Goal: Complete application form

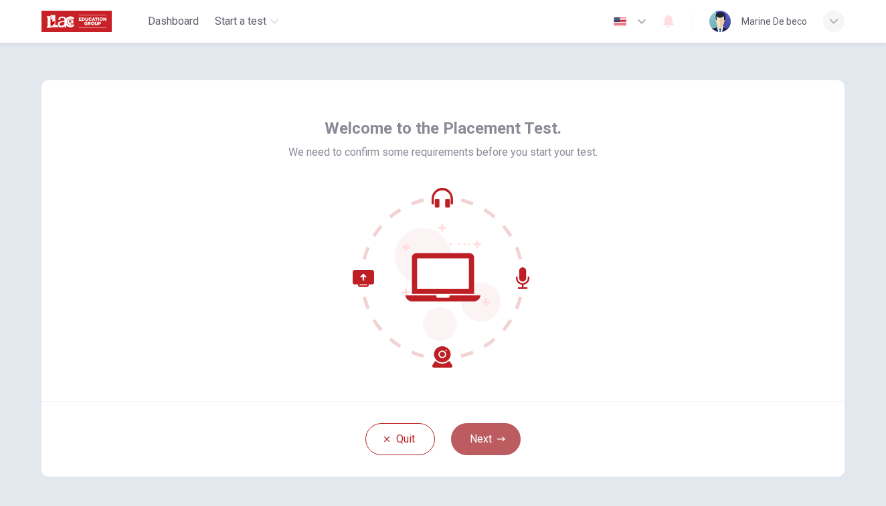
click at [492, 432] on button "Next" at bounding box center [486, 440] width 70 height 32
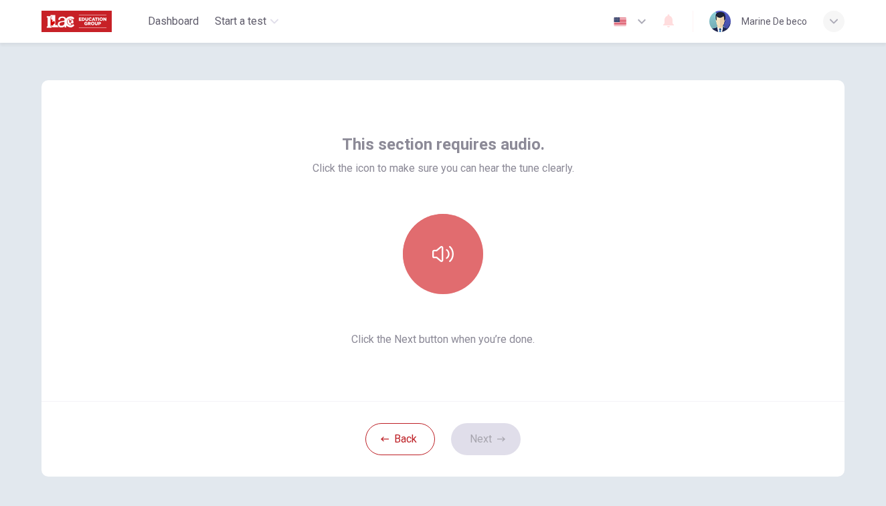
click at [440, 260] on icon "button" at bounding box center [442, 254] width 21 height 21
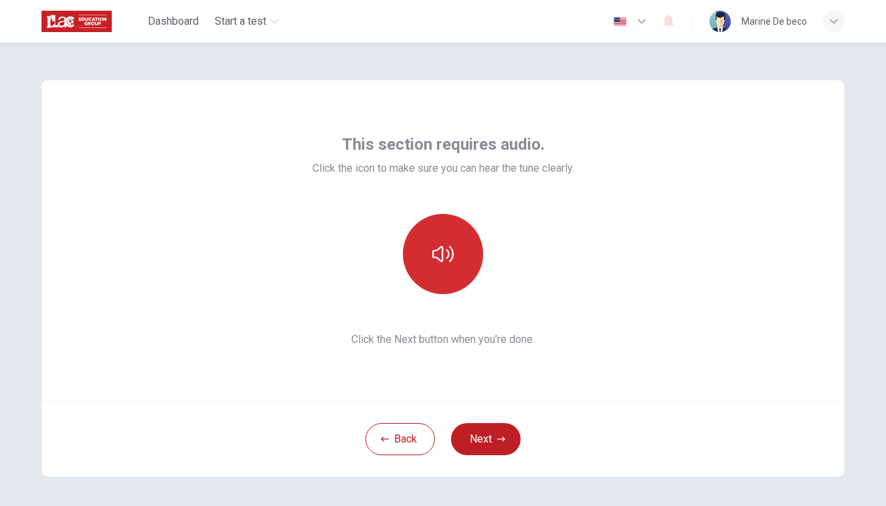
click at [440, 260] on icon "button" at bounding box center [442, 254] width 21 height 21
click at [448, 260] on icon "button" at bounding box center [442, 254] width 21 height 21
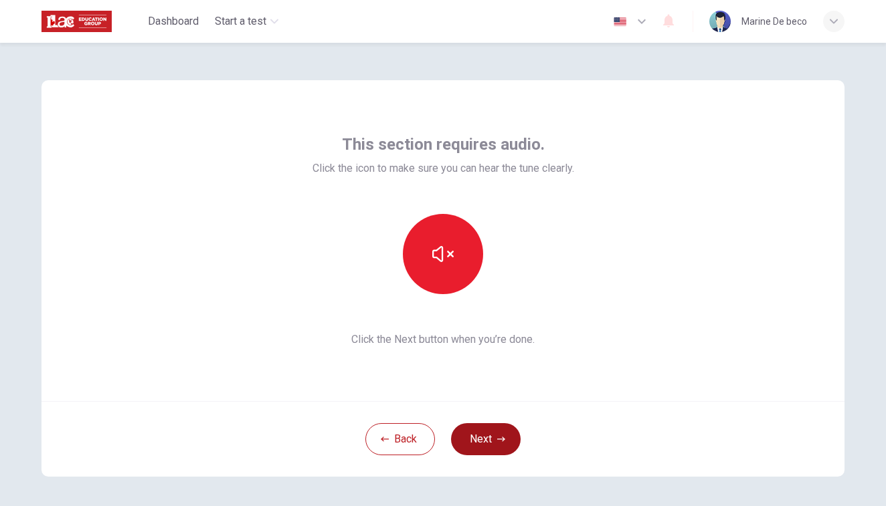
click at [514, 447] on button "Next" at bounding box center [486, 440] width 70 height 32
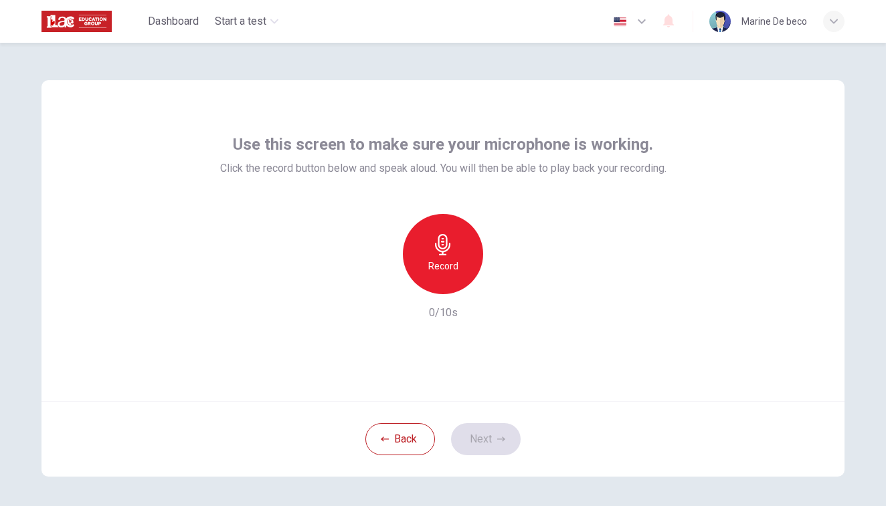
click at [443, 252] on icon "button" at bounding box center [442, 244] width 15 height 21
click at [507, 282] on icon "button" at bounding box center [504, 283] width 13 height 13
click at [507, 282] on icon "button" at bounding box center [504, 284] width 9 height 10
click at [477, 430] on button "Next" at bounding box center [486, 440] width 70 height 32
